Goal: Book appointment/travel/reservation

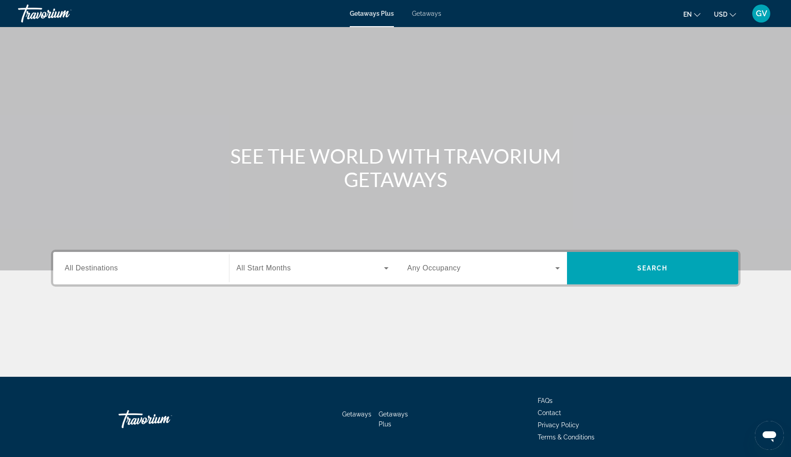
click at [112, 264] on span "All Destinations" at bounding box center [91, 268] width 53 height 8
click at [112, 264] on input "Destination All Destinations" at bounding box center [141, 268] width 152 height 11
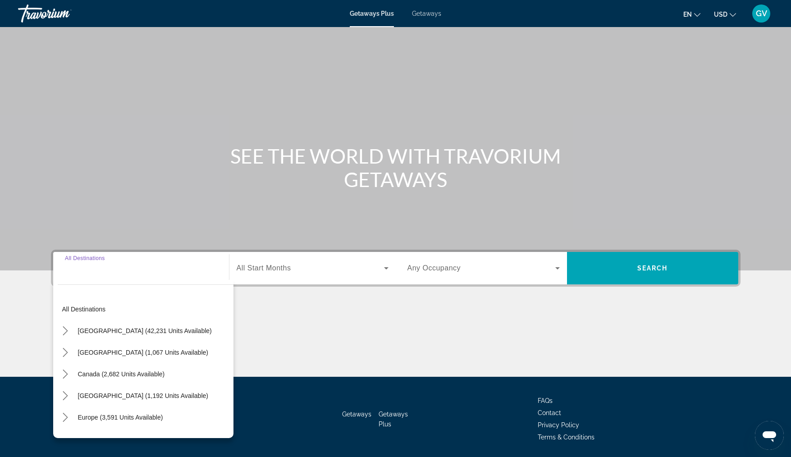
scroll to position [30, 0]
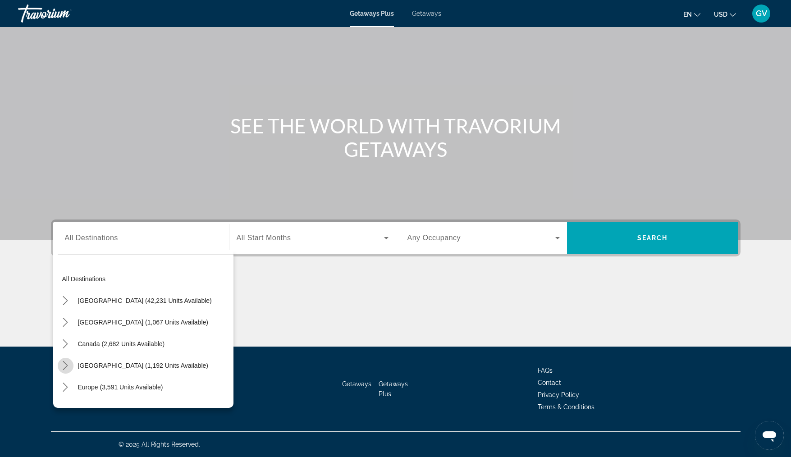
click at [67, 362] on icon "Toggle Caribbean & Atlantic Islands (1,192 units available) submenu" at bounding box center [65, 365] width 9 height 9
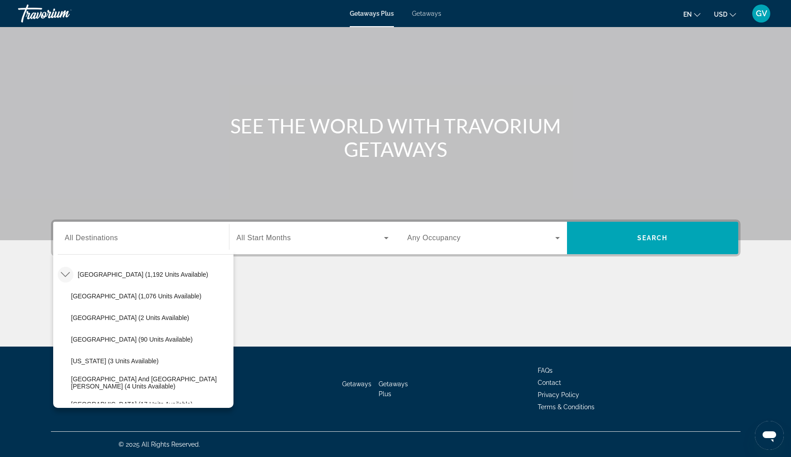
click at [233, 393] on div "Getaways Getaways Plus FAQs Contact Privacy Policy Terms & Conditions" at bounding box center [396, 389] width 690 height 85
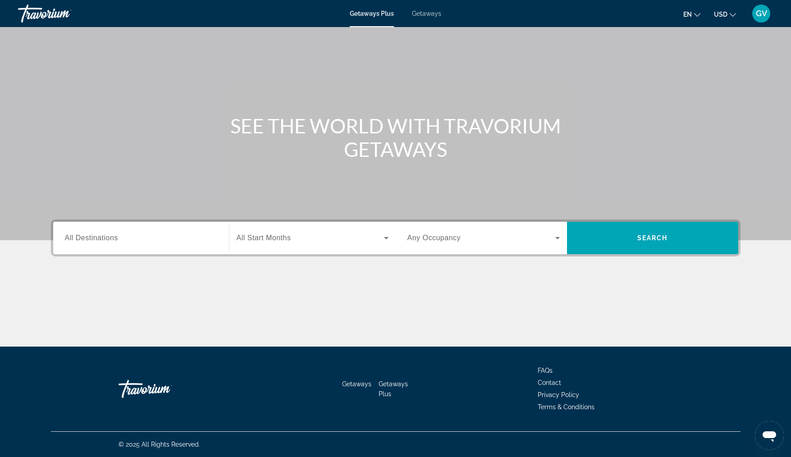
click at [233, 393] on div "Getaways Getaways Plus FAQs Contact Privacy Policy Terms & Conditions" at bounding box center [396, 389] width 690 height 85
click at [118, 237] on span "All Destinations" at bounding box center [91, 238] width 53 height 8
click at [118, 237] on input "Destination All Destinations" at bounding box center [141, 238] width 152 height 11
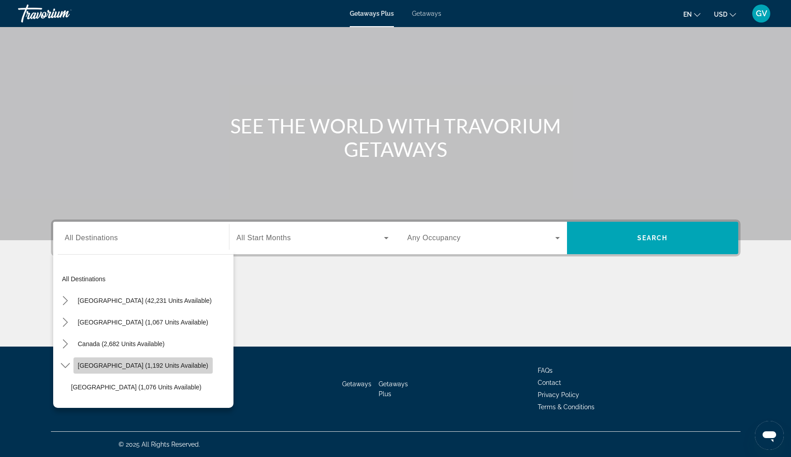
click at [103, 364] on span "[GEOGRAPHIC_DATA] (1,192 units available)" at bounding box center [143, 365] width 130 height 7
type input "**********"
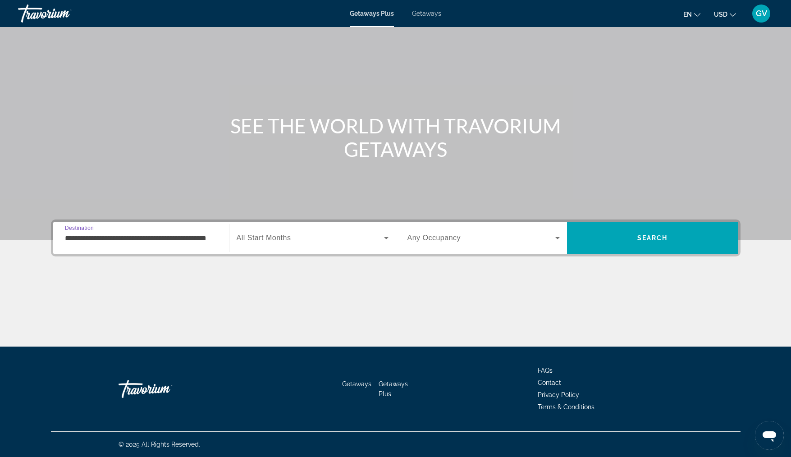
click at [392, 238] on div "Start Month All Start Months" at bounding box center [312, 237] width 166 height 25
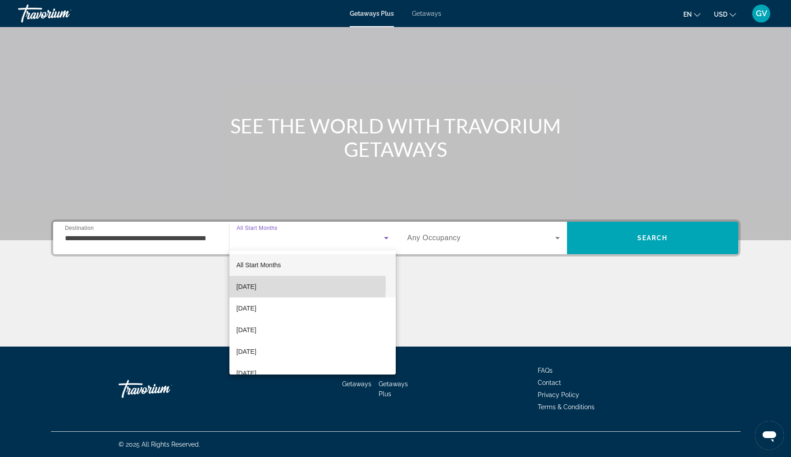
click at [256, 285] on span "[DATE]" at bounding box center [247, 286] width 20 height 11
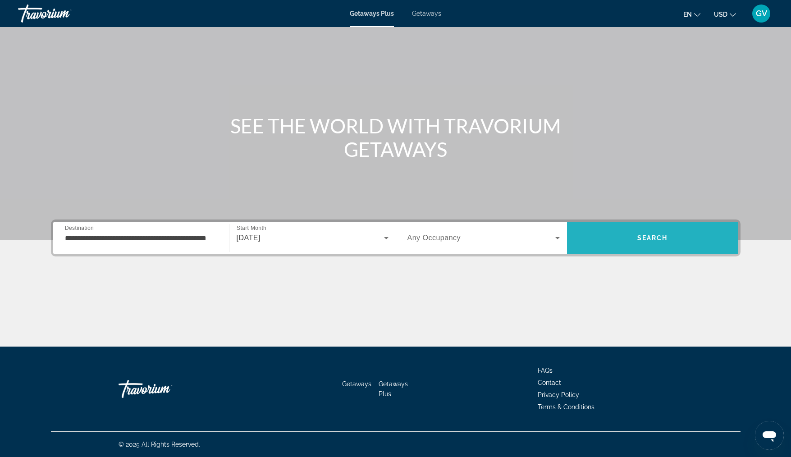
click at [650, 235] on span "Search" at bounding box center [652, 237] width 31 height 7
